Goal: Task Accomplishment & Management: Complete application form

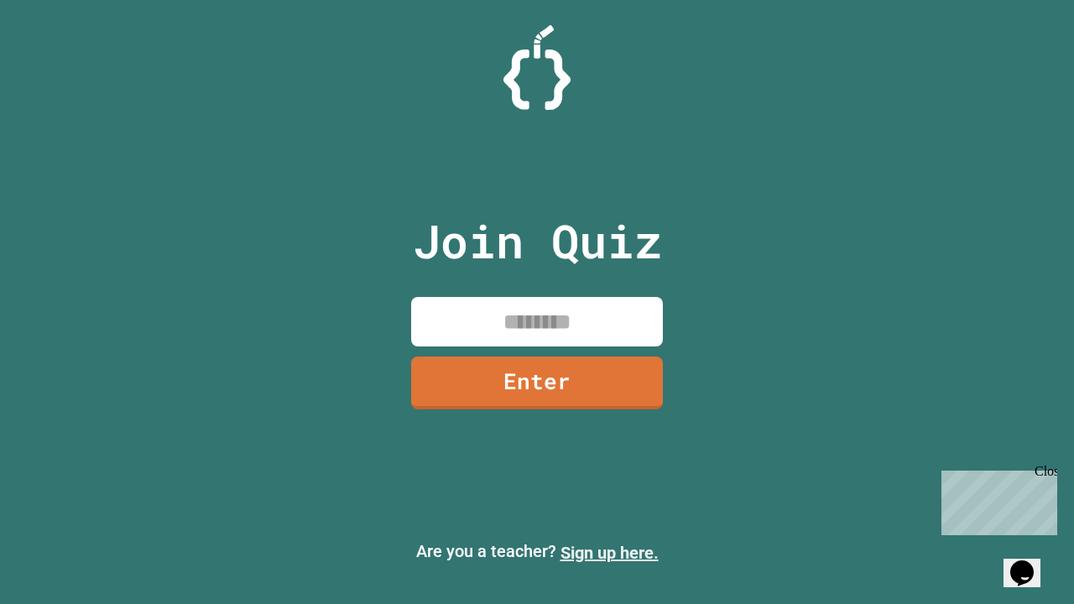
click at [609, 553] on link "Sign up here." at bounding box center [610, 553] width 98 height 20
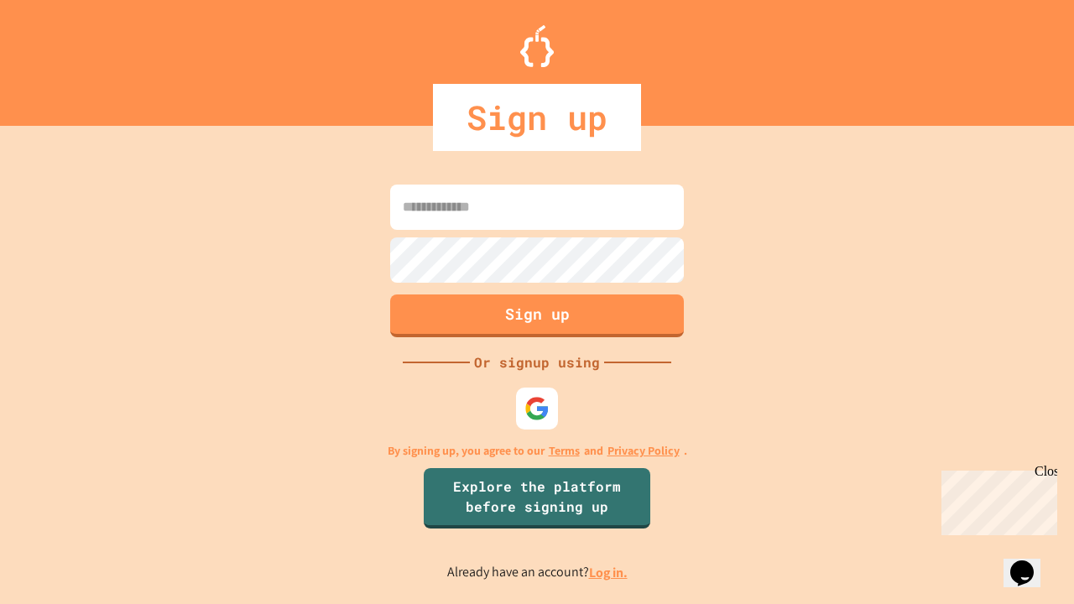
click at [609, 572] on link "Log in." at bounding box center [608, 573] width 39 height 18
